Goal: Task Accomplishment & Management: Use online tool/utility

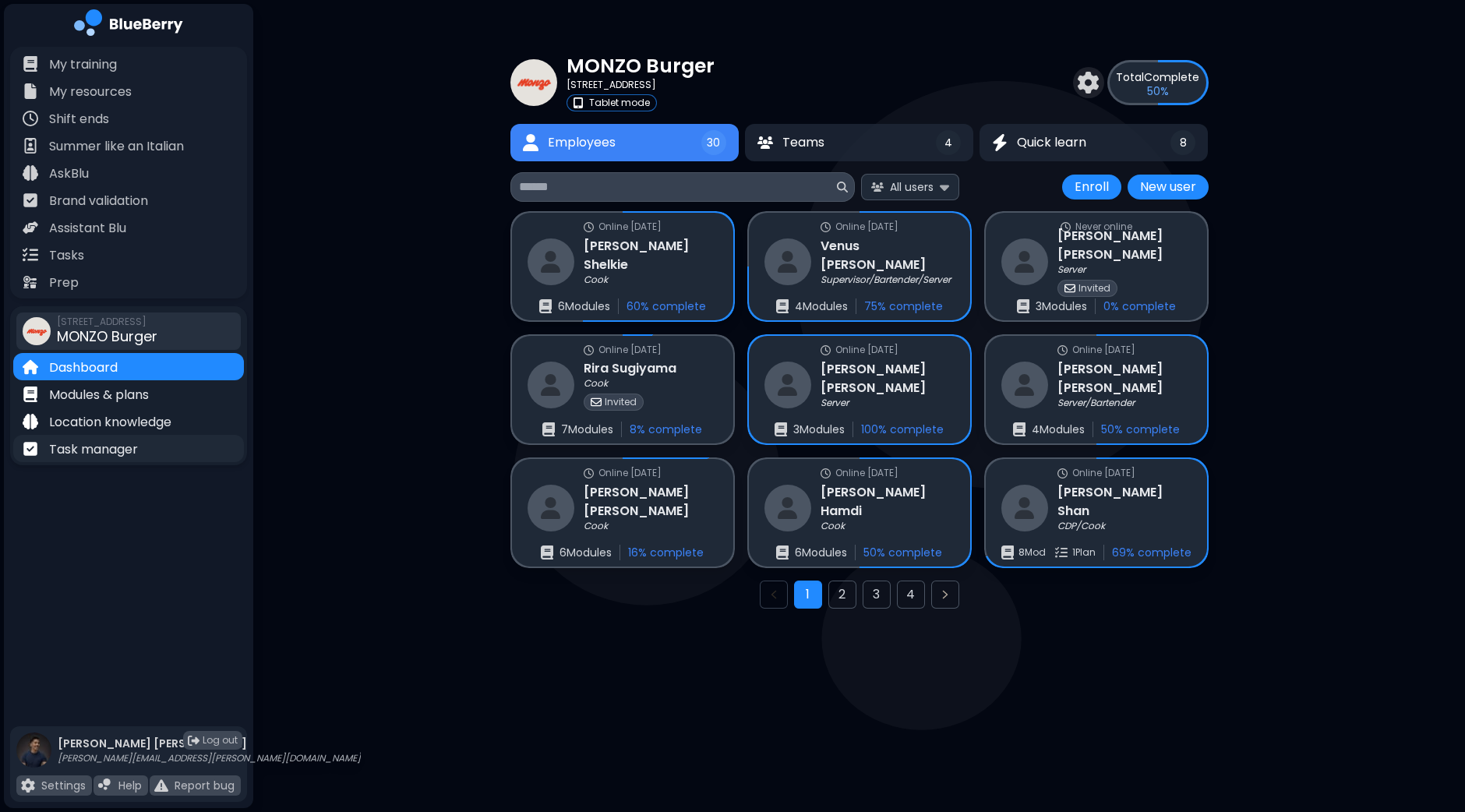
click at [108, 444] on p "Task manager" at bounding box center [93, 449] width 89 height 18
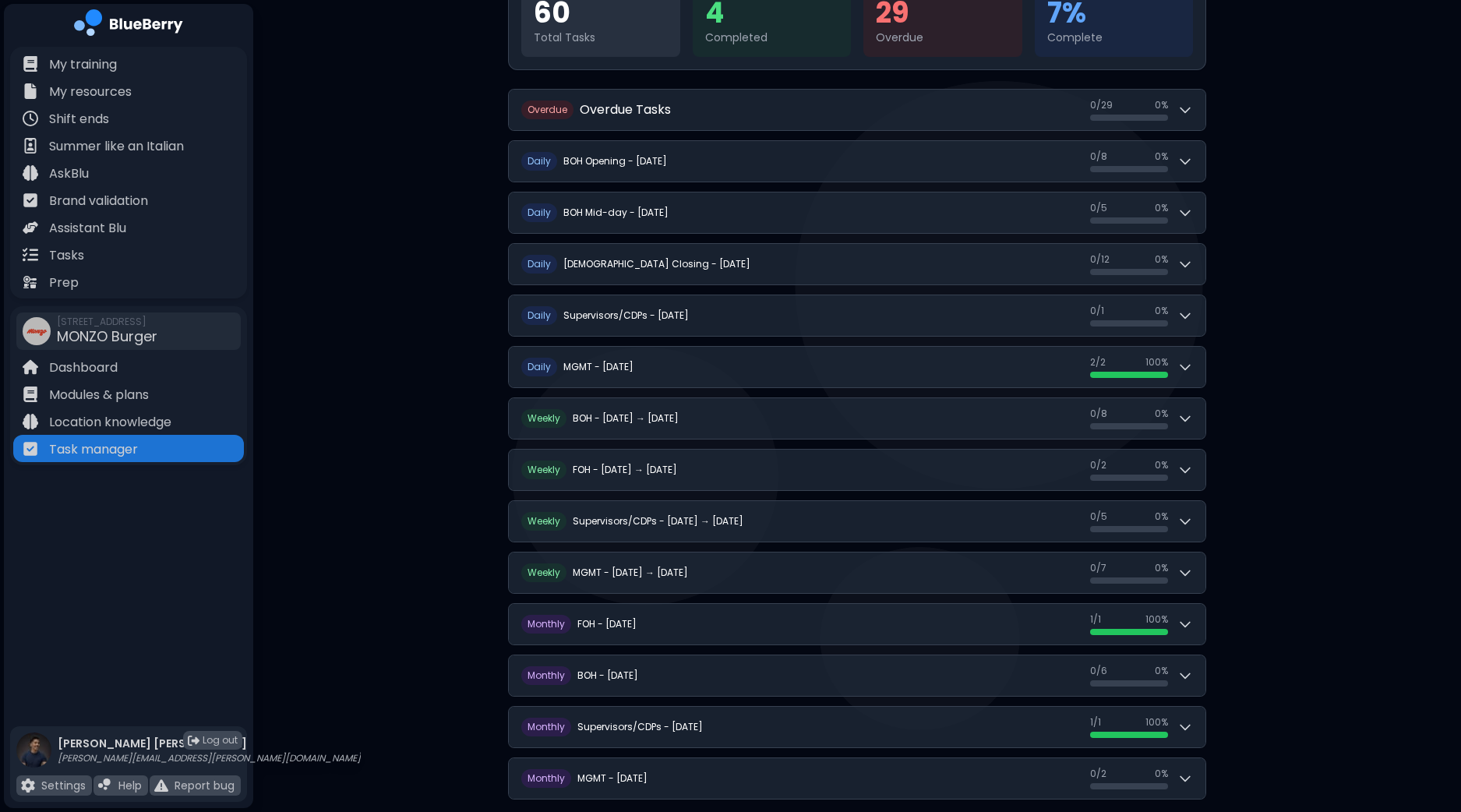
scroll to position [238, 0]
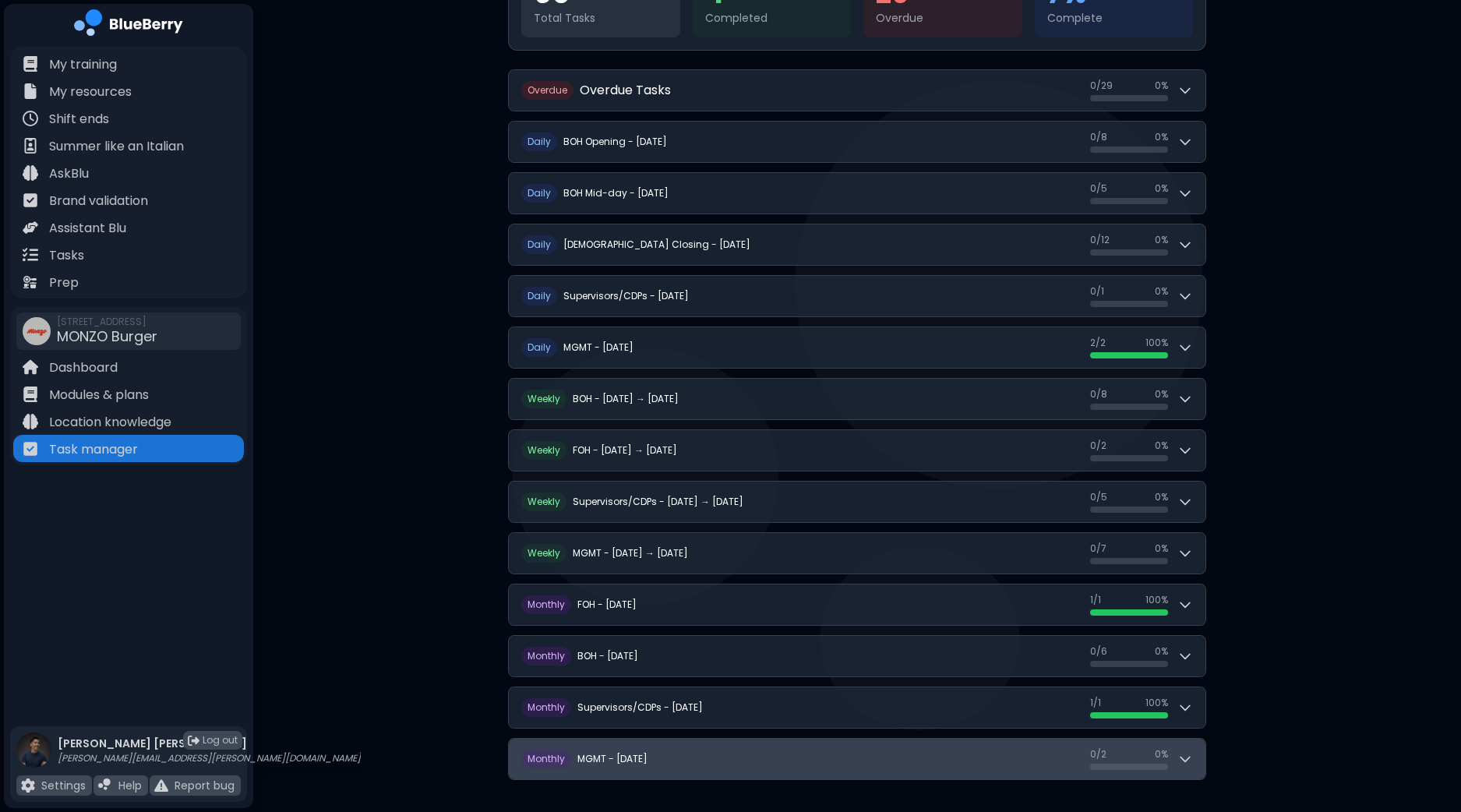
click at [1193, 752] on button "M onthly MGMT - [DATE] 0 / 2 0 / 2 0 %" at bounding box center [857, 758] width 697 height 40
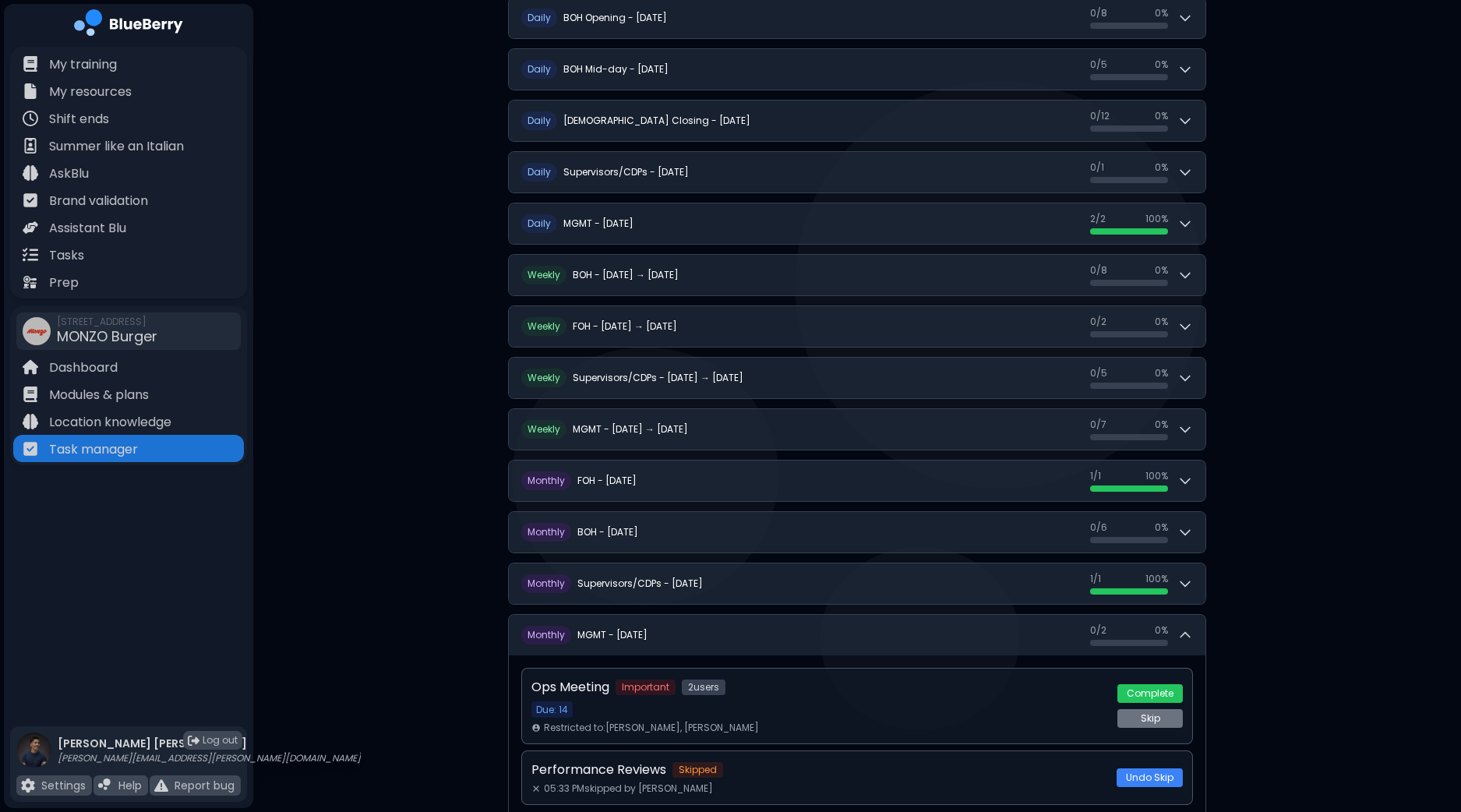
scroll to position [366, 0]
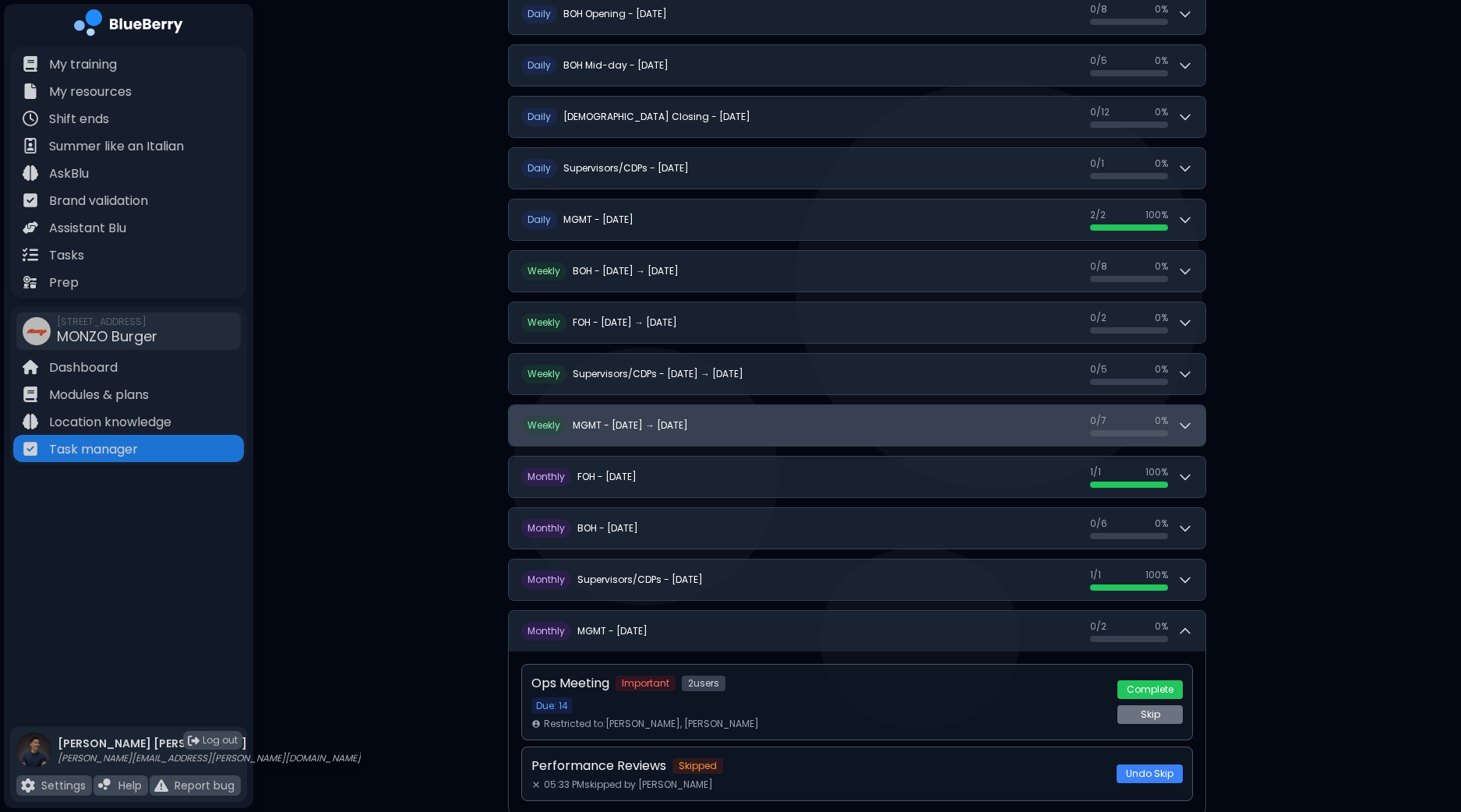
click at [1201, 426] on button "W eekly MGMT - [DATE] → [DATE] 0 / 7 0 / 7 0 %" at bounding box center [857, 425] width 697 height 40
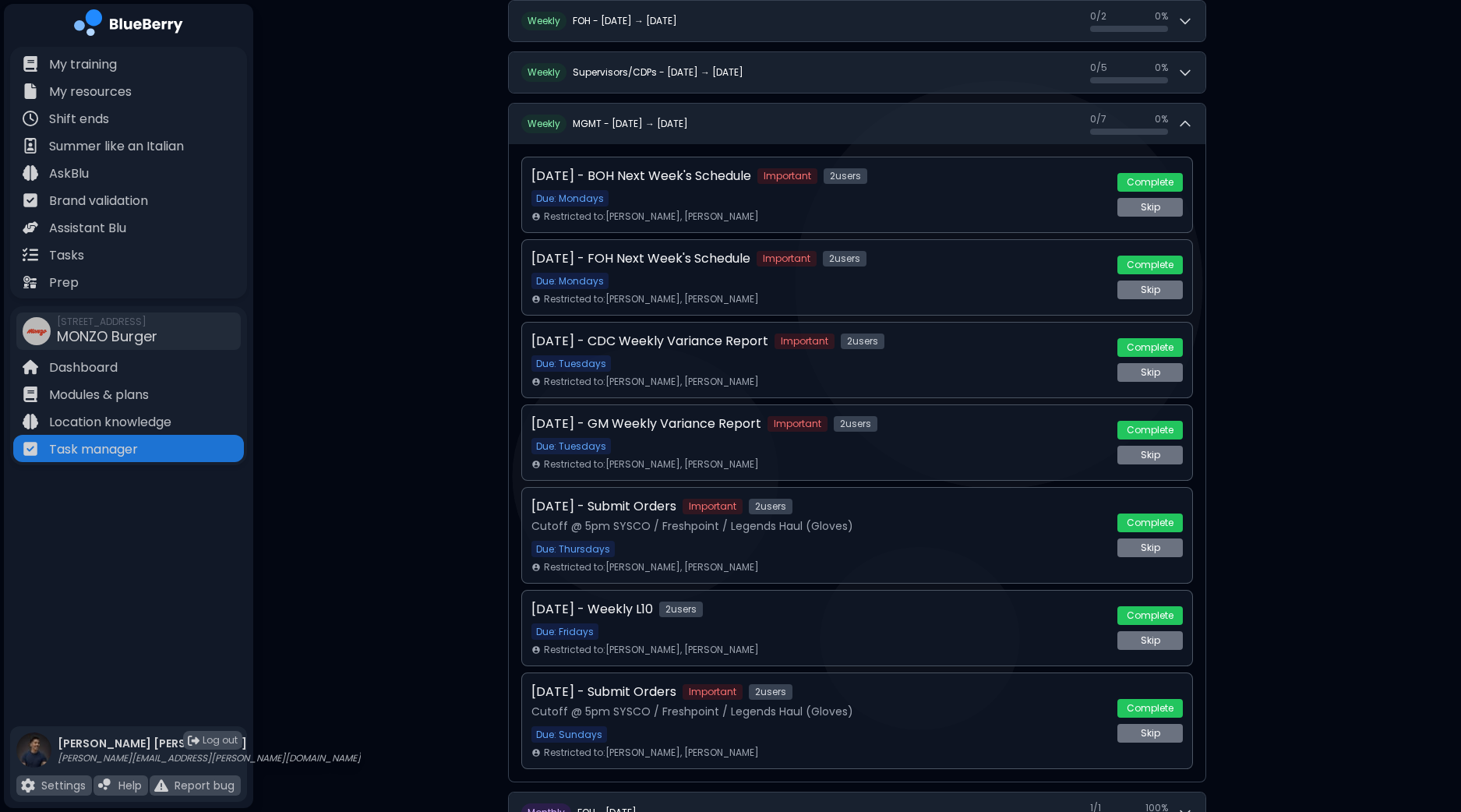
scroll to position [670, 0]
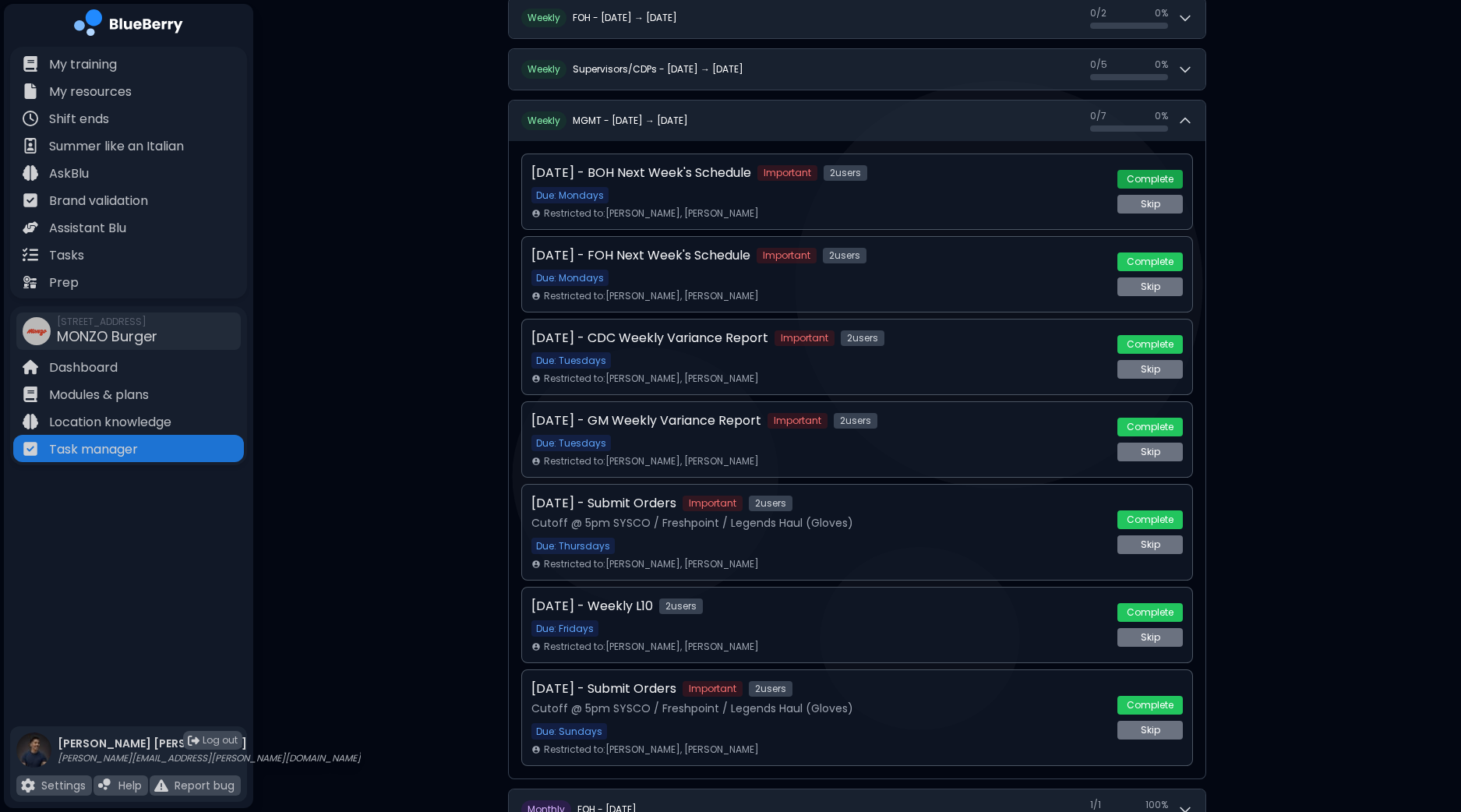
click at [1159, 173] on button "Complete" at bounding box center [1150, 179] width 65 height 18
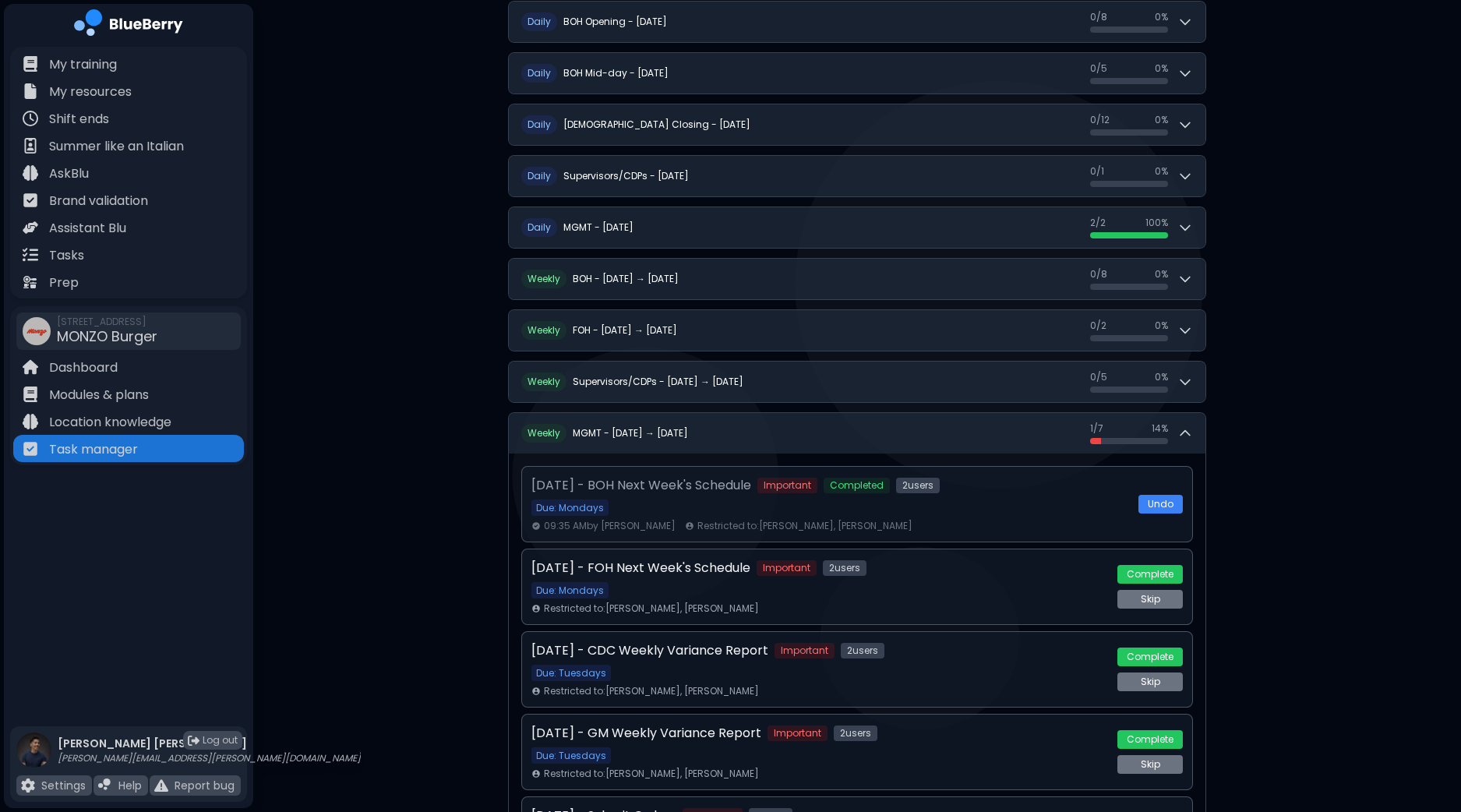
scroll to position [346, 0]
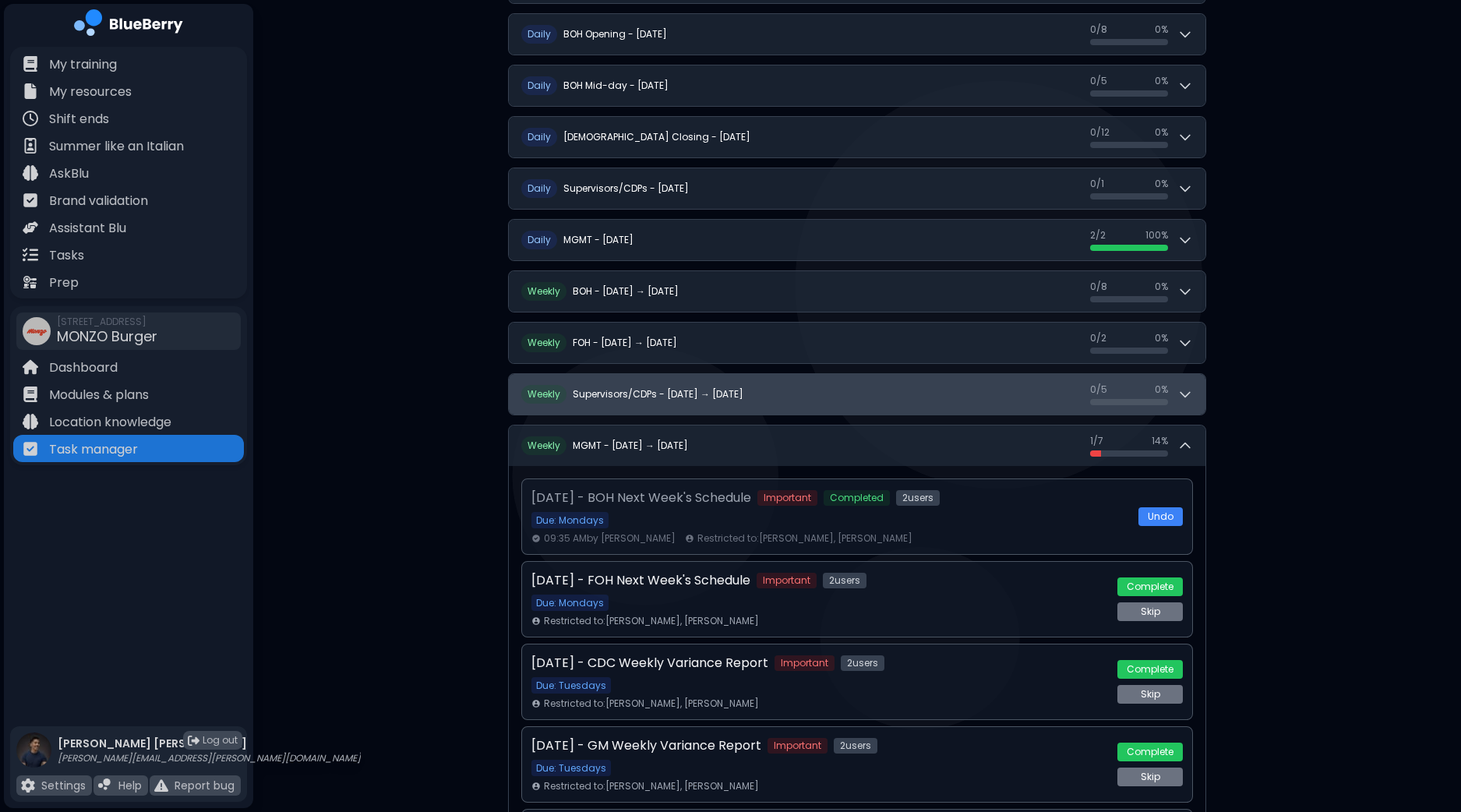
click at [1192, 387] on icon at bounding box center [1185, 394] width 15 height 15
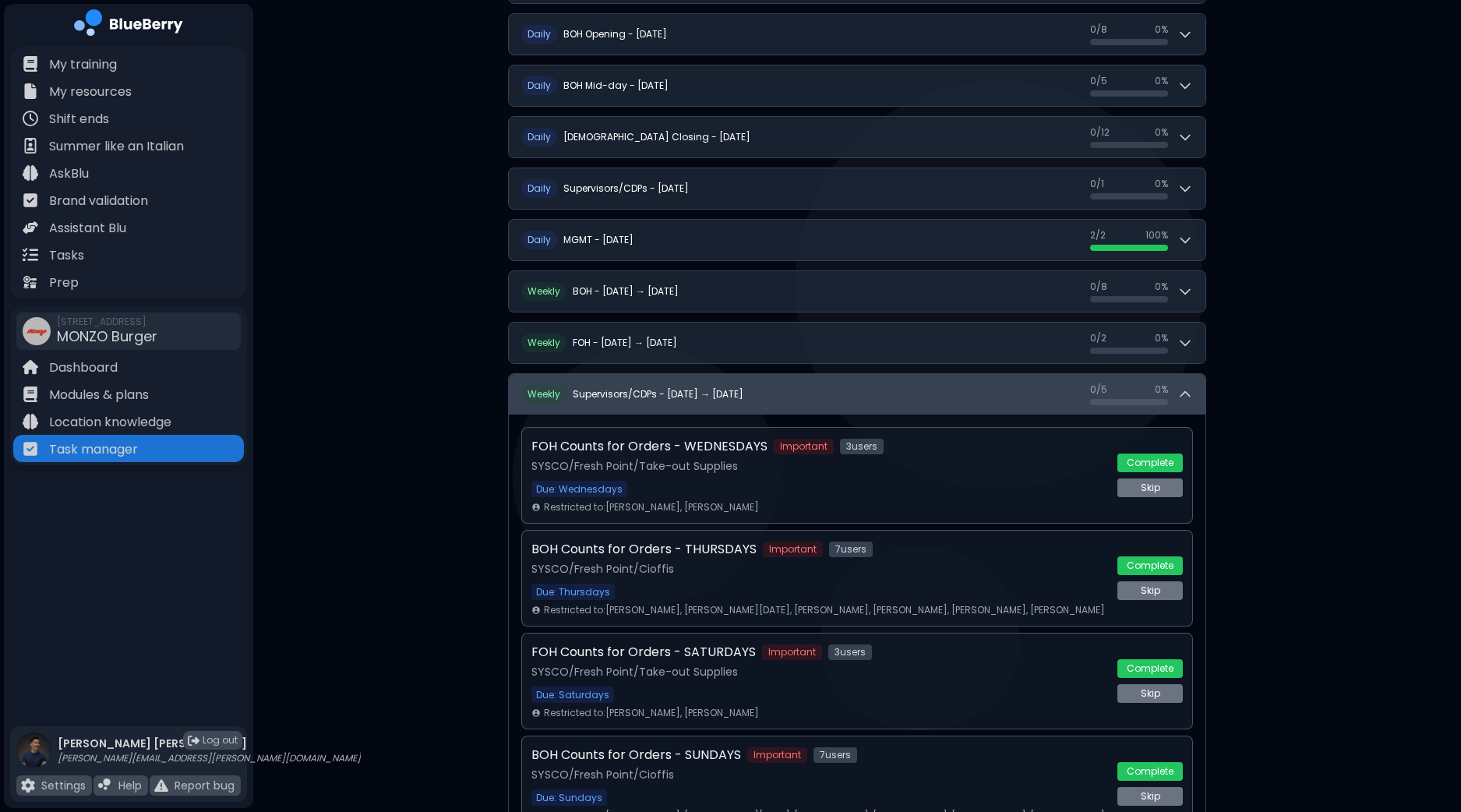
click at [1192, 384] on div "0 / 5 0 / 5 0 %" at bounding box center [1140, 394] width 103 height 22
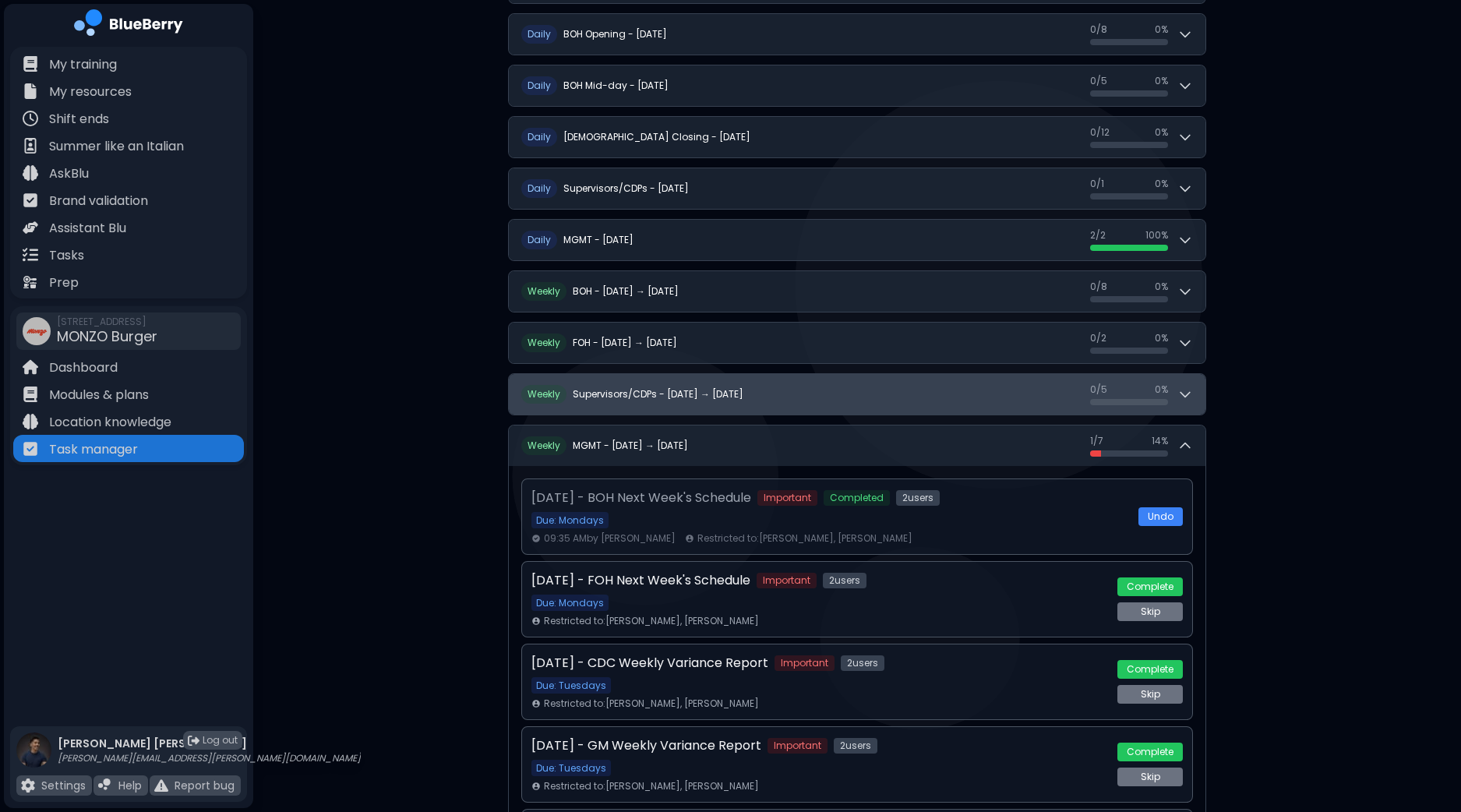
click at [1192, 382] on button "W eekly Supervisors/CDPs - [DATE] → [DATE] 0 / 5 0 / 5 0 %" at bounding box center [857, 394] width 697 height 40
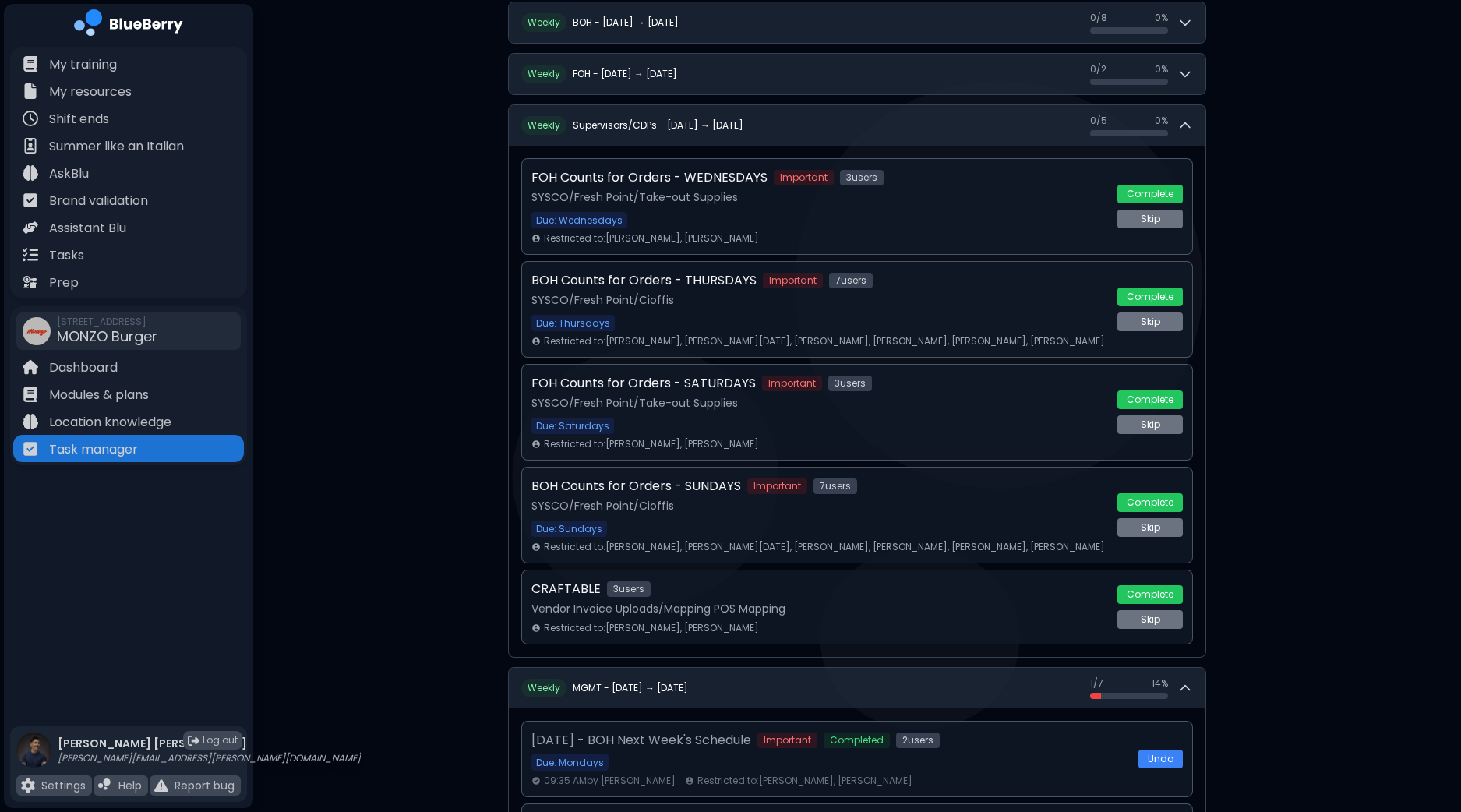
scroll to position [627, 0]
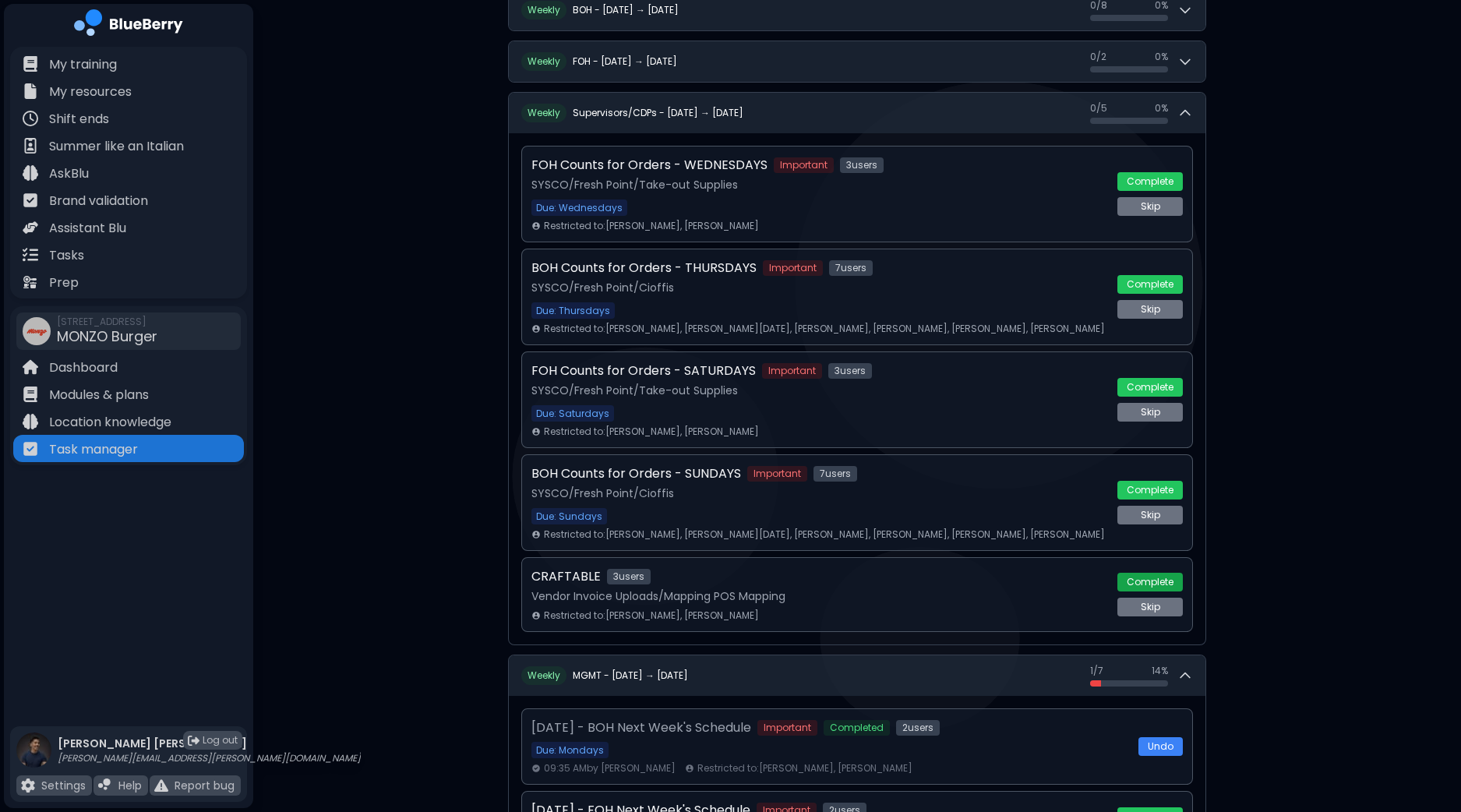
click at [1143, 573] on button "Complete" at bounding box center [1150, 582] width 65 height 18
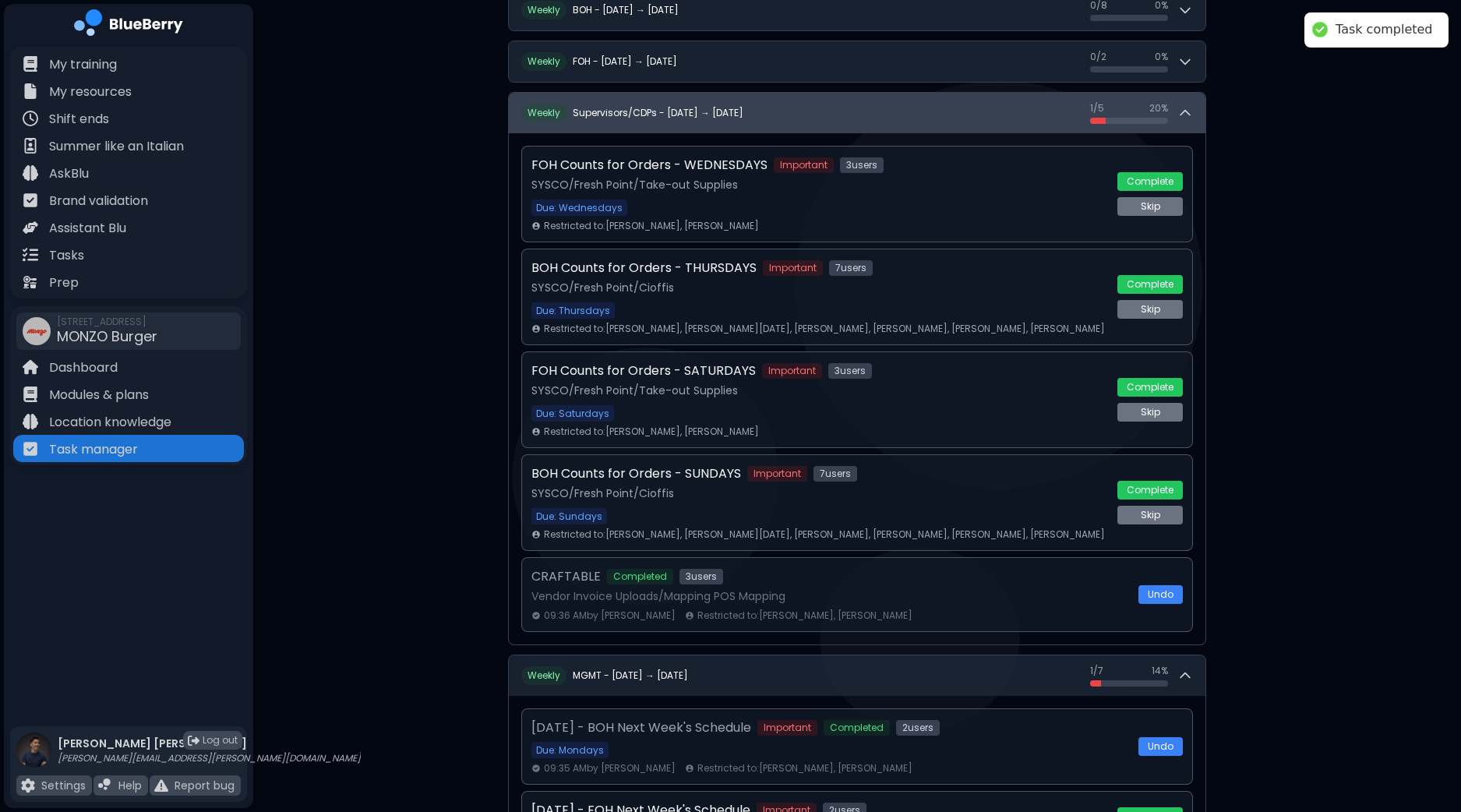
click at [1190, 119] on div "1 / 5 1 / 5 20 %" at bounding box center [1140, 112] width 103 height 22
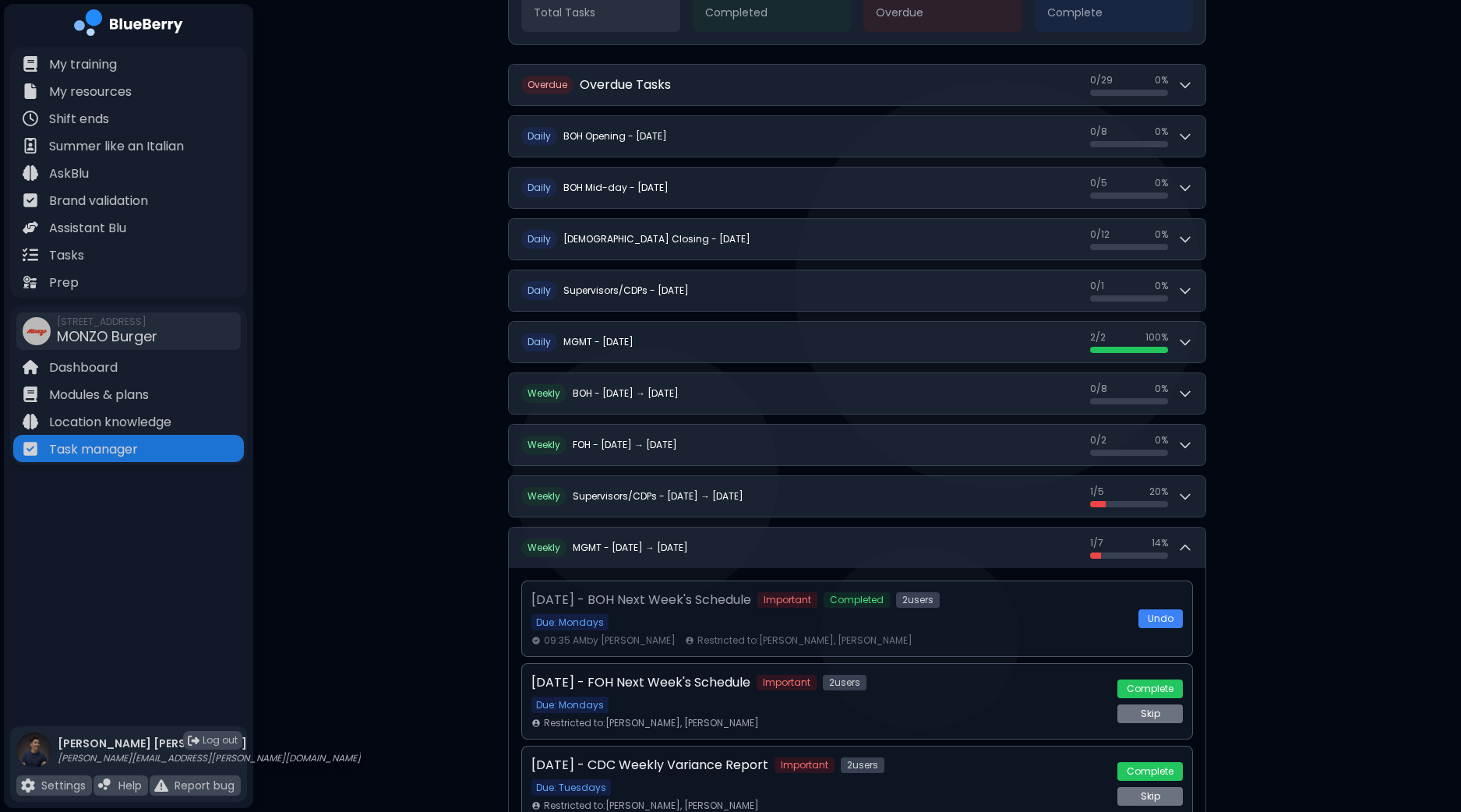
scroll to position [233, 0]
